Goal: Find specific page/section: Find specific page/section

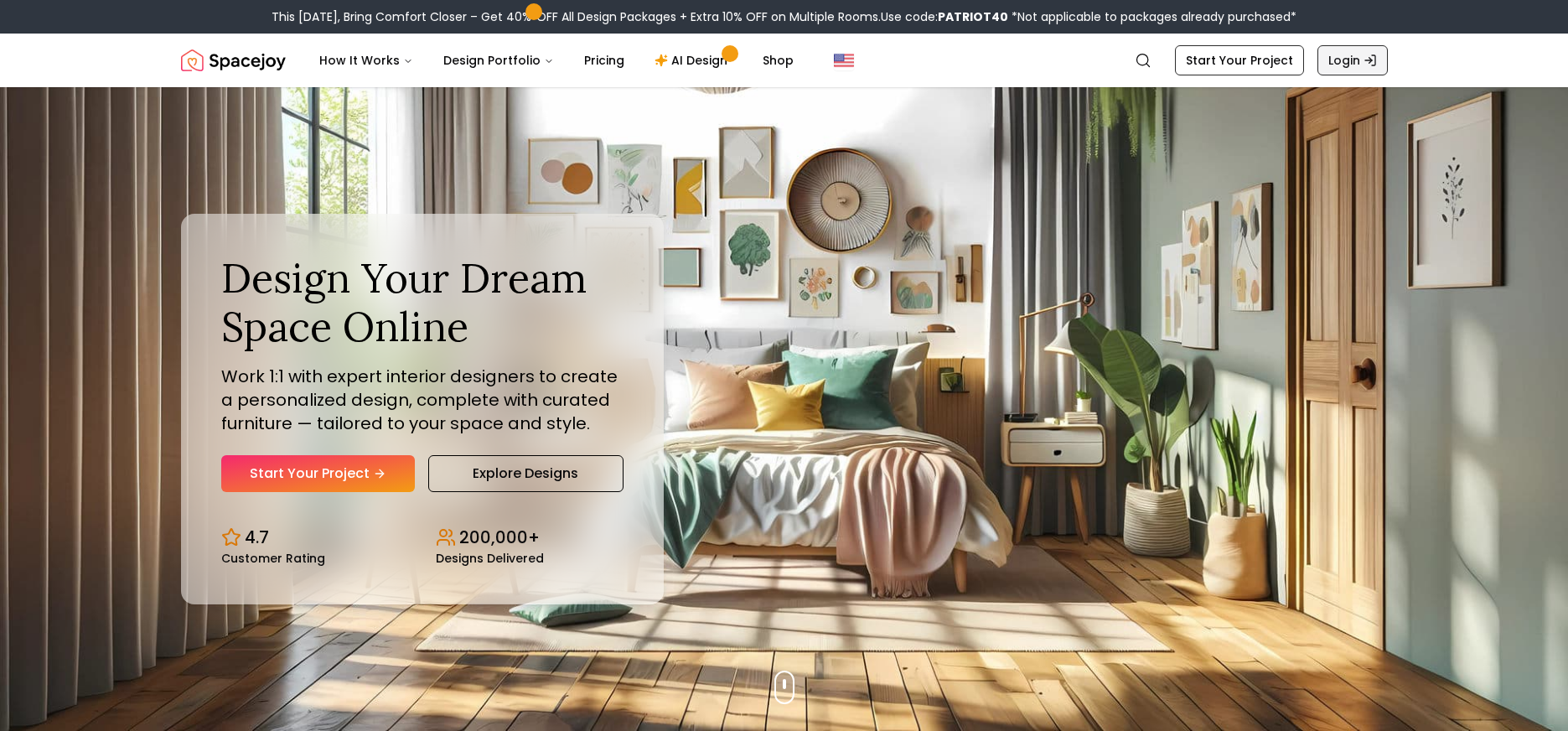
click at [1363, 60] on icon "Global" at bounding box center [1370, 60] width 14 height 14
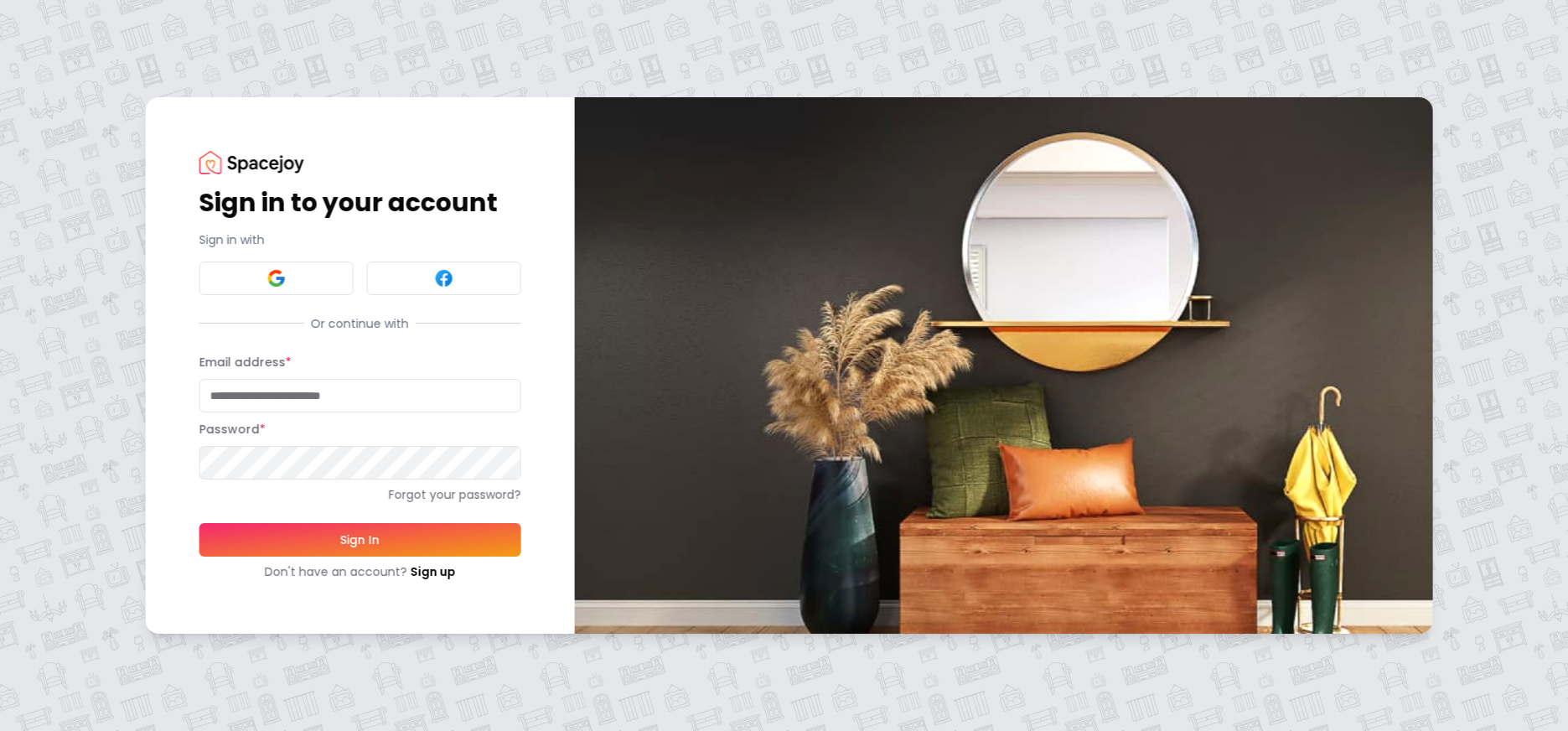
type input "**********"
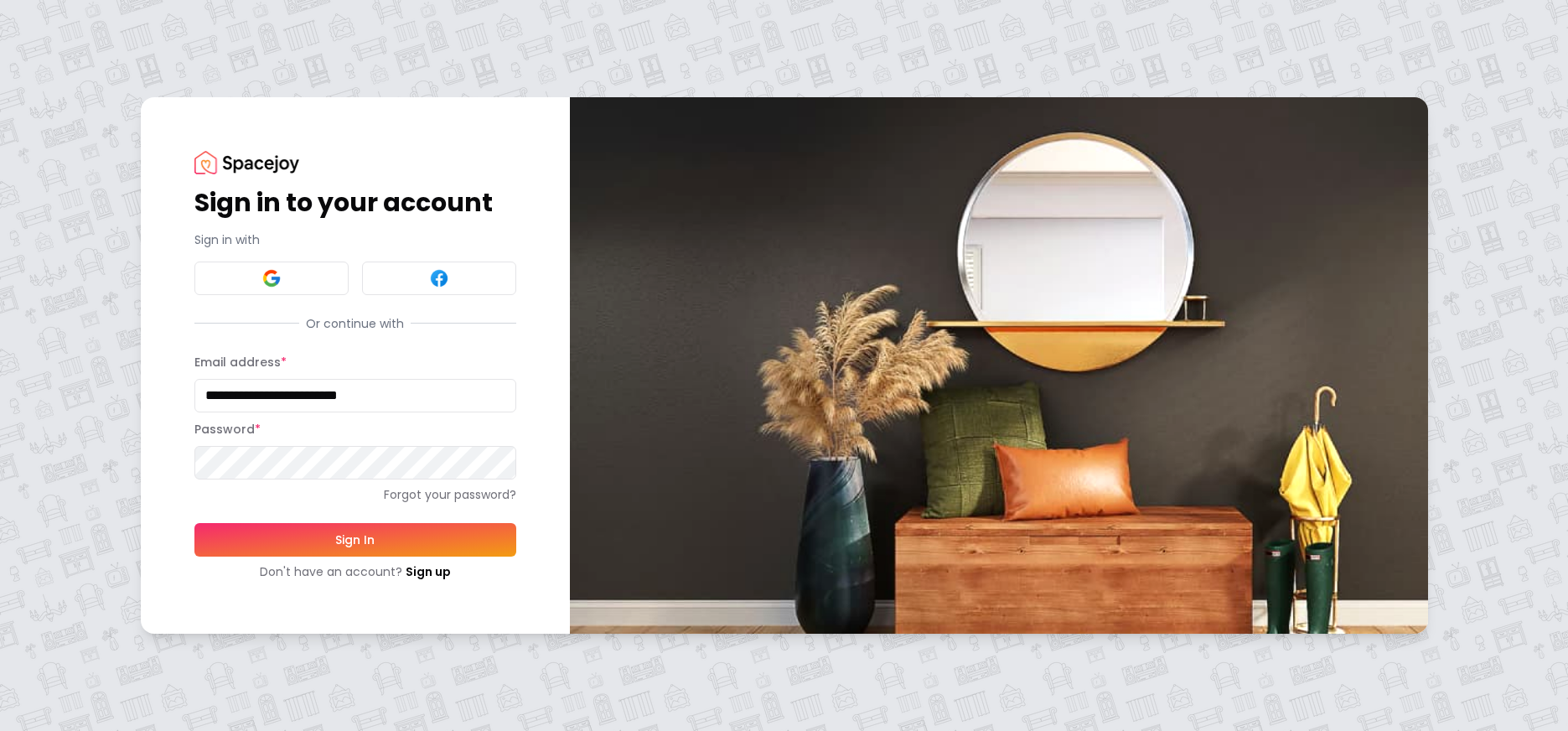
click at [382, 547] on button "Sign In" at bounding box center [355, 539] width 322 height 33
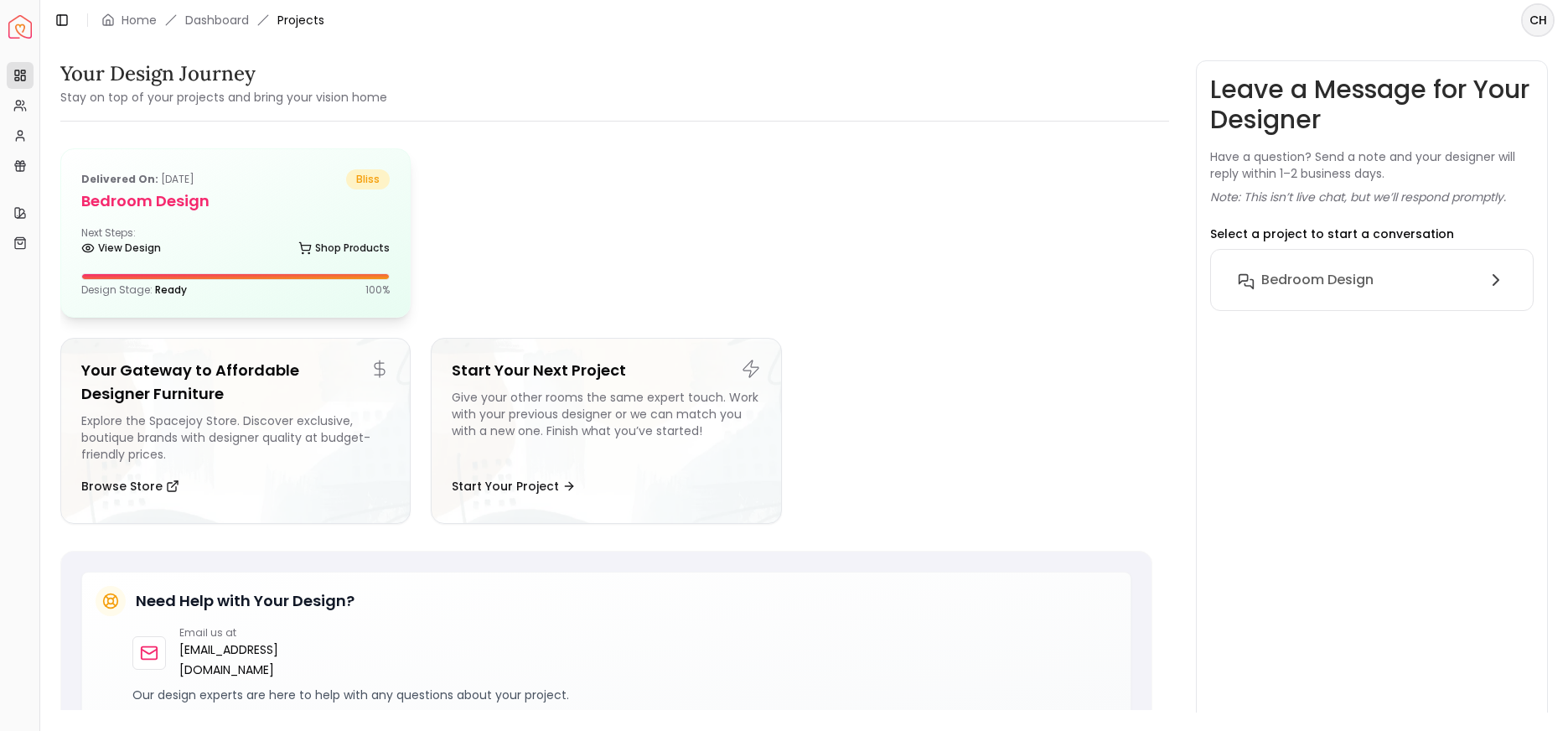
click at [235, 230] on div "Next Steps: View Design Shop Products" at bounding box center [235, 242] width 309 height 33
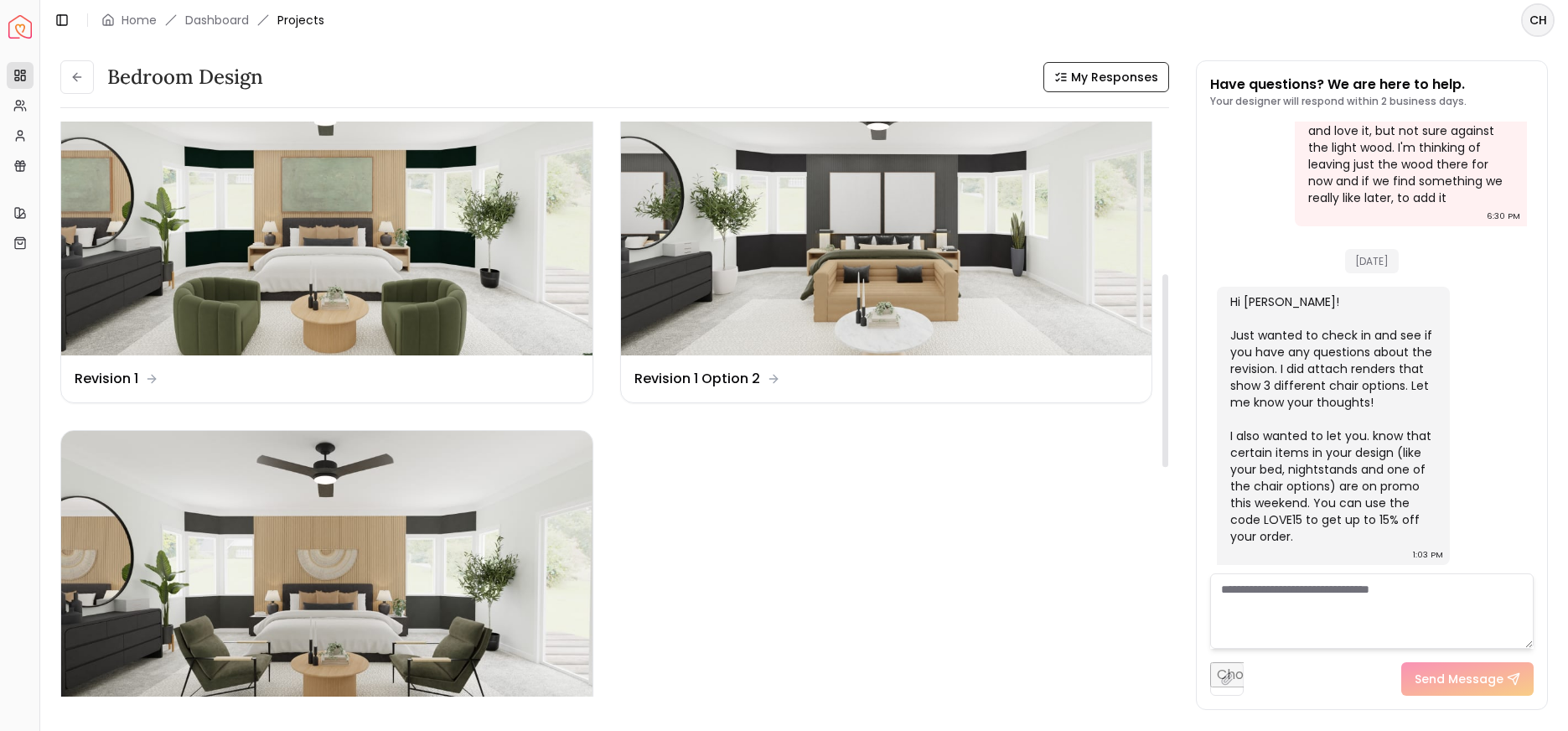
scroll to position [454, 0]
click at [416, 287] on img at bounding box center [326, 204] width 531 height 298
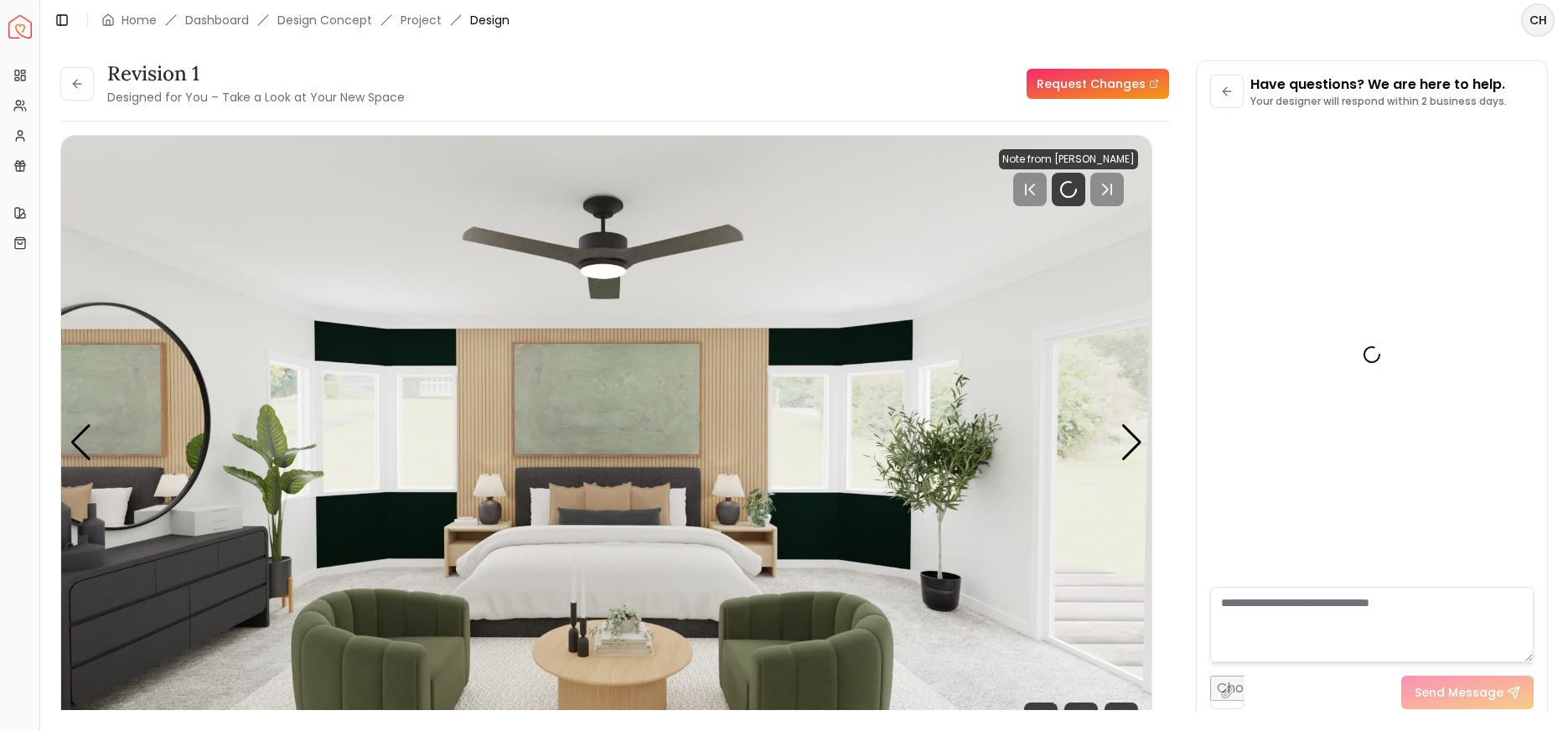
scroll to position [3836, 0]
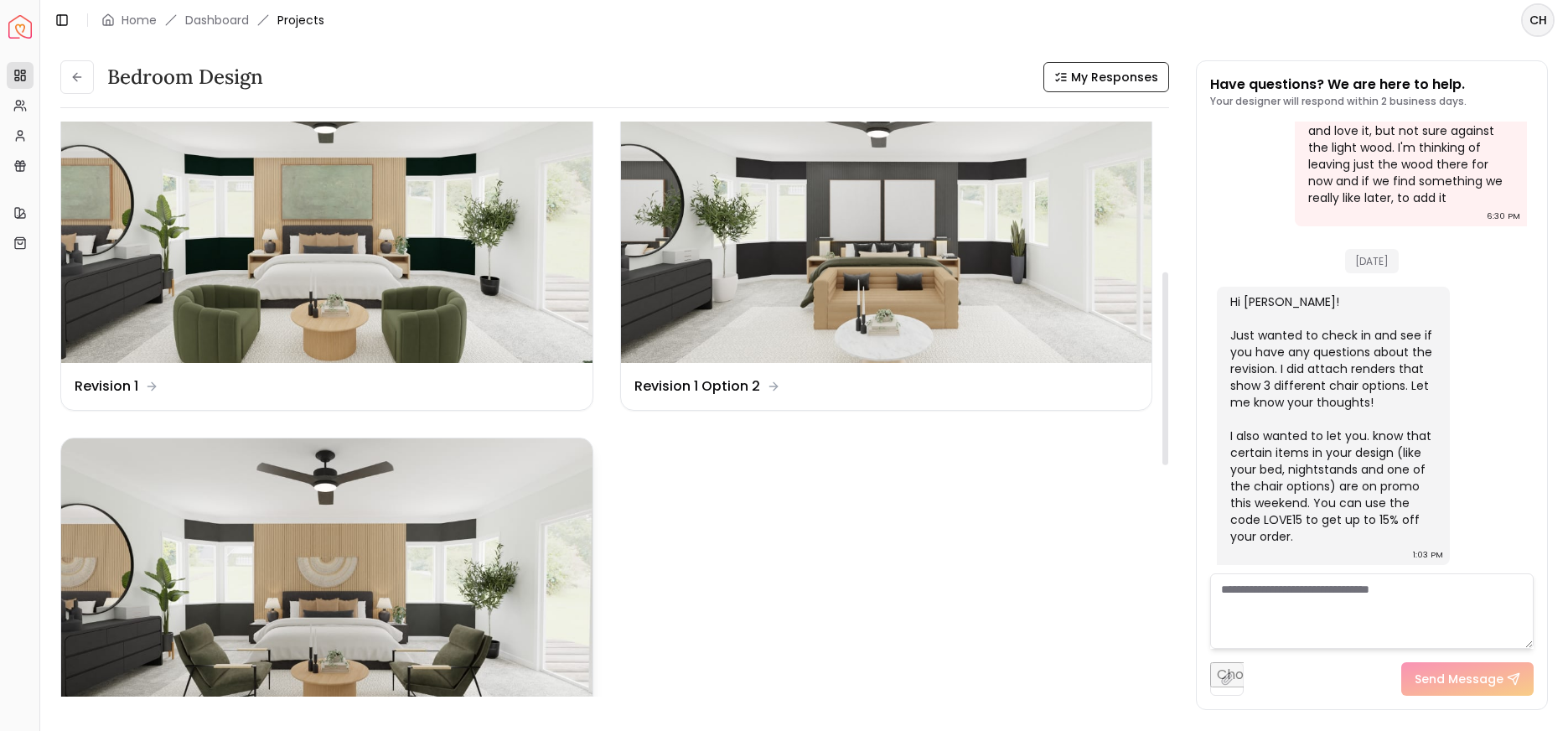
scroll to position [443, 0]
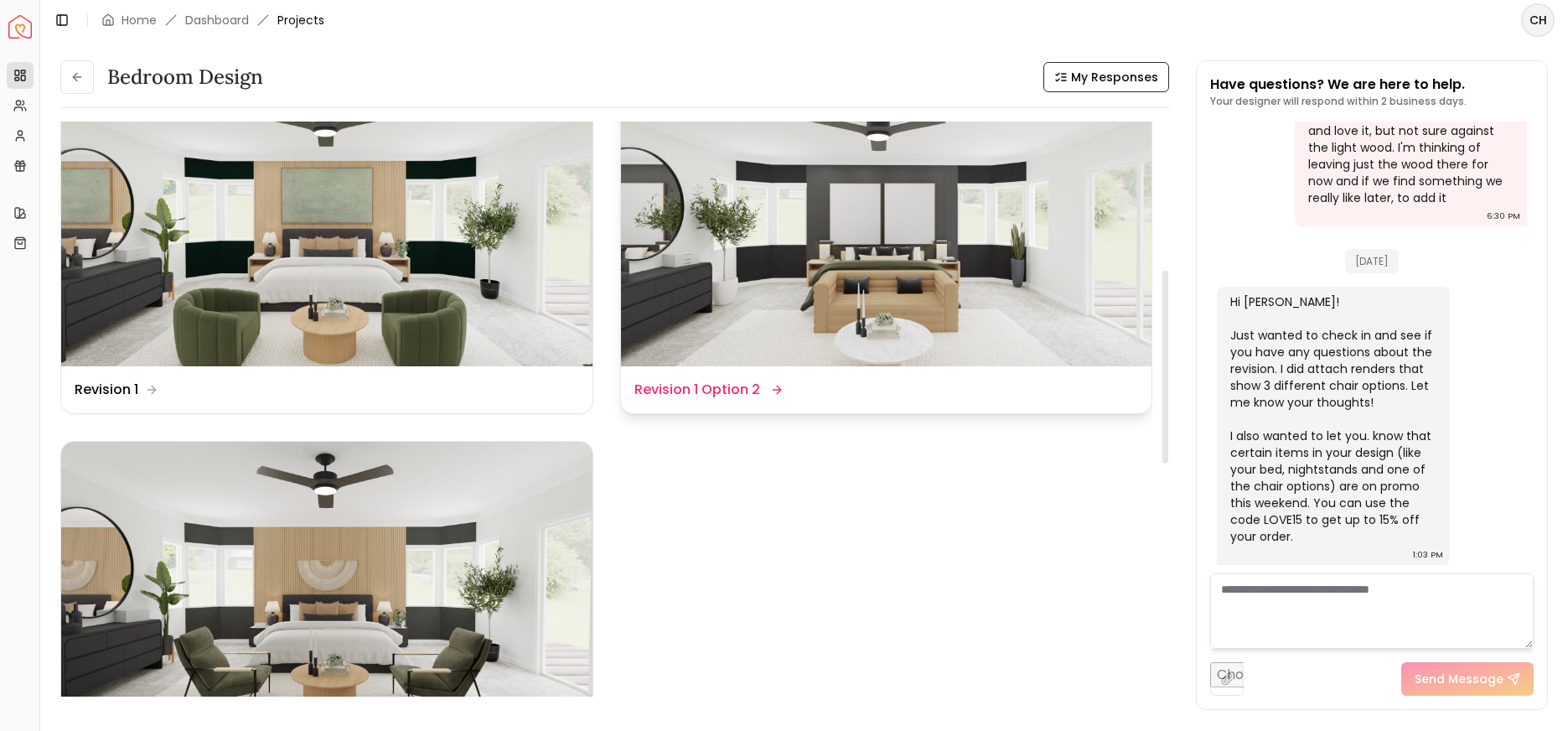
click at [989, 273] on img at bounding box center [886, 216] width 531 height 298
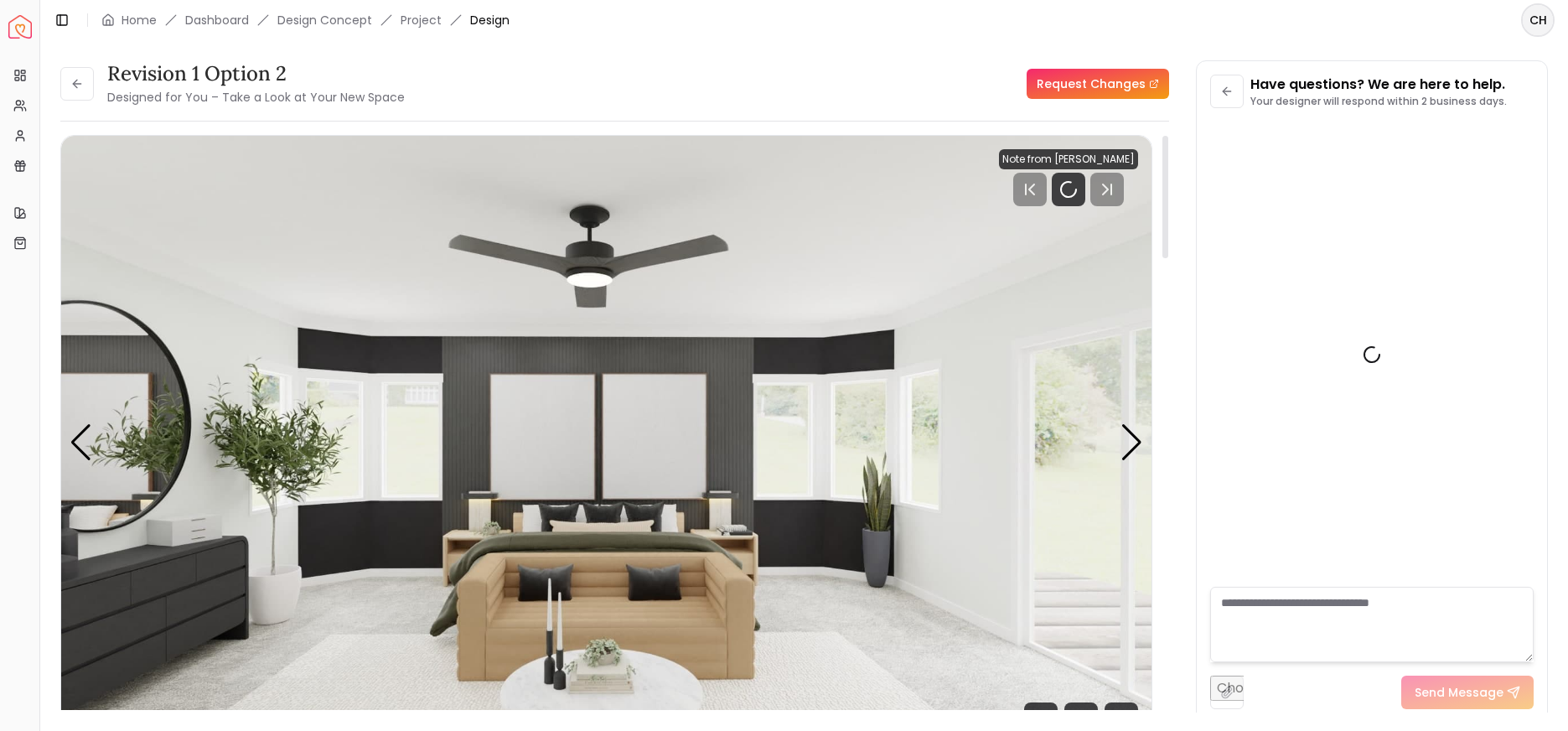
scroll to position [3836, 0]
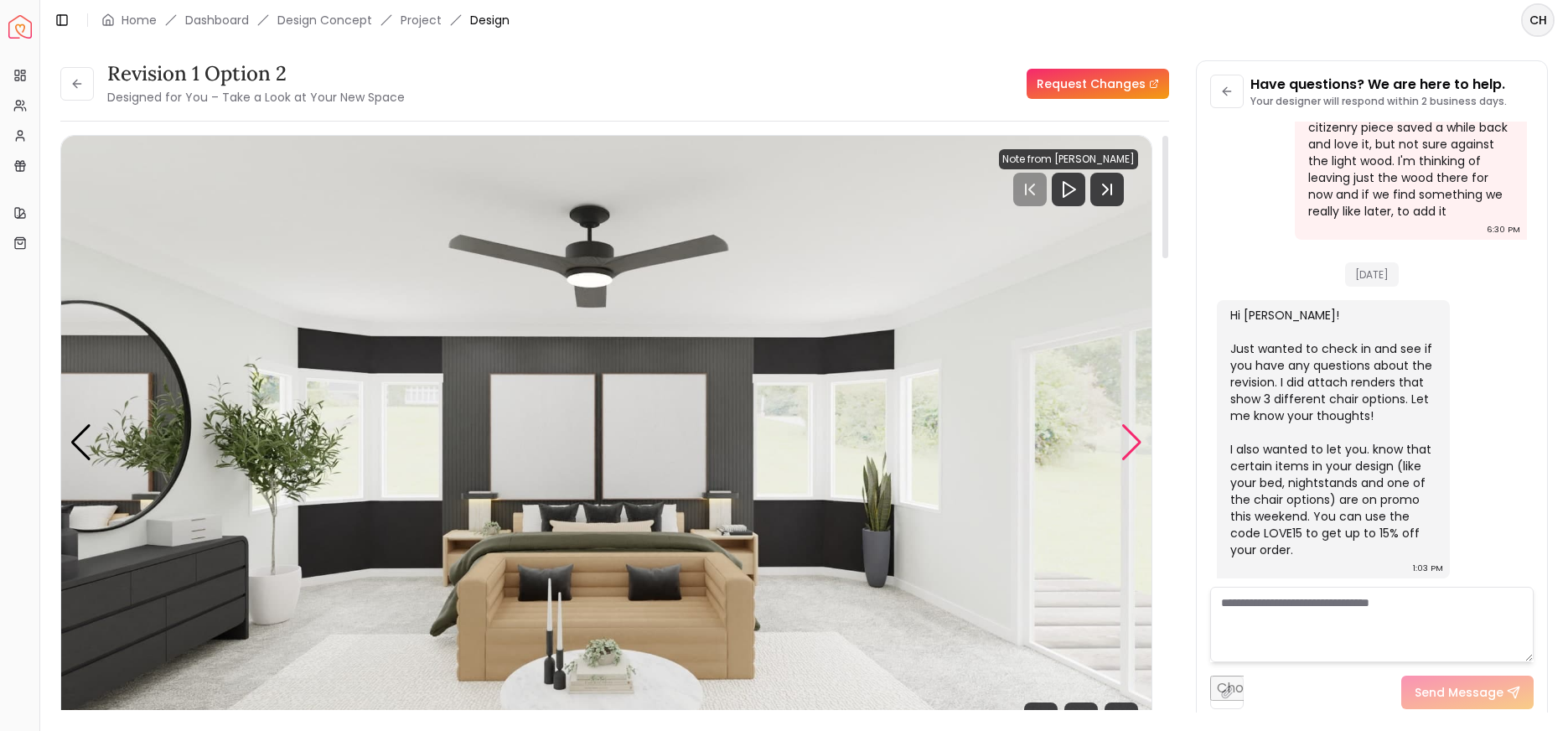
click at [1124, 445] on div "Next slide" at bounding box center [1131, 442] width 23 height 37
